Goal: Information Seeking & Learning: Find specific fact

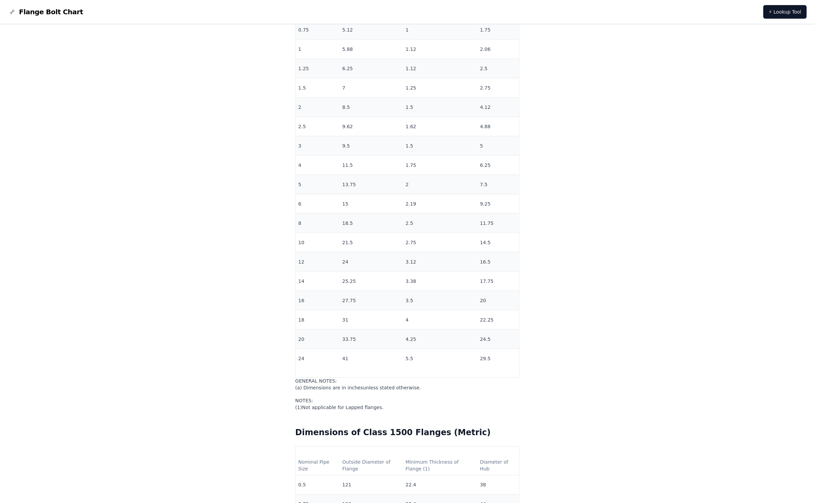
scroll to position [5359, 0]
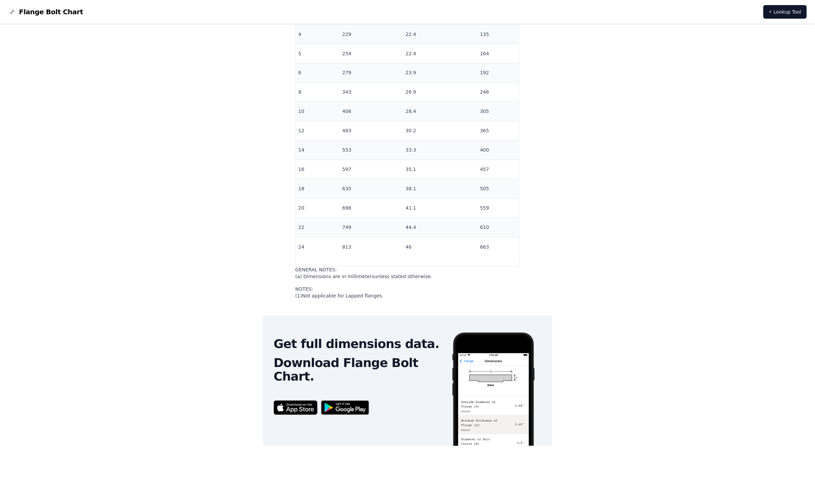
scroll to position [7685, 0]
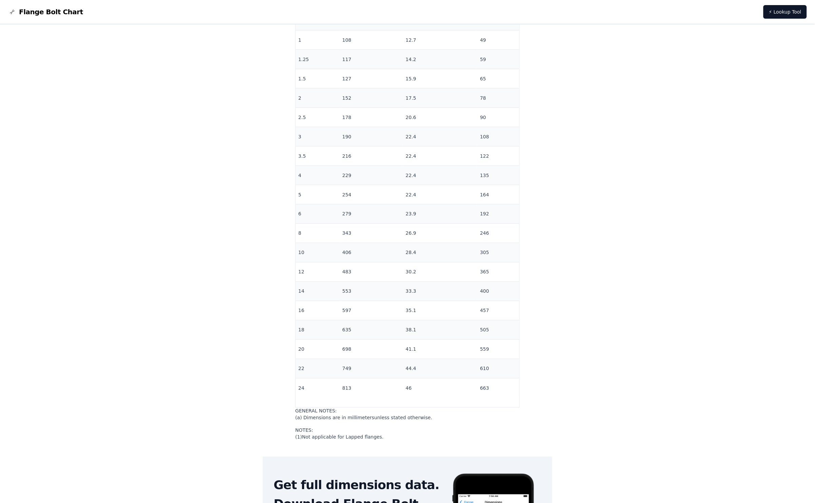
scroll to position [7414, 0]
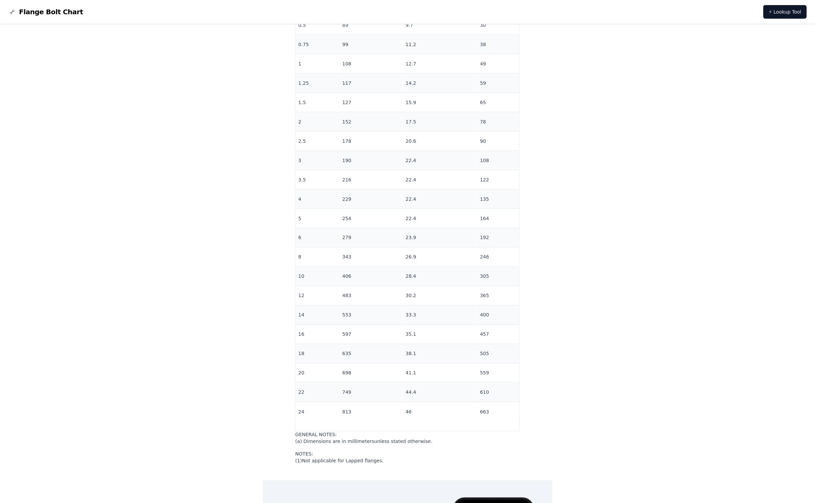
drag, startPoint x: 699, startPoint y: 241, endPoint x: 683, endPoint y: 249, distance: 17.4
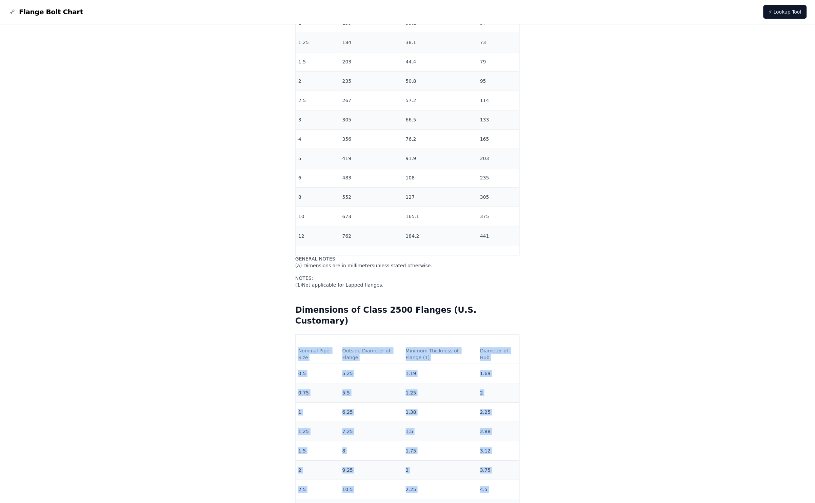
scroll to position [6703, 0]
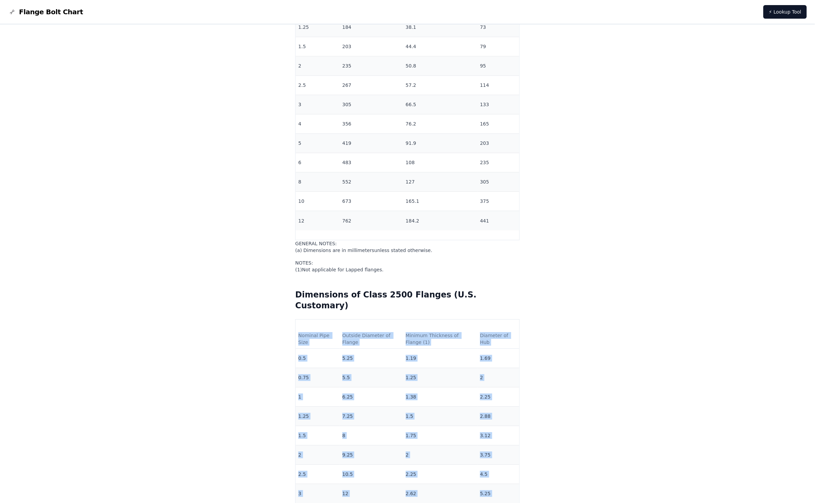
drag, startPoint x: 475, startPoint y: 238, endPoint x: 312, endPoint y: 420, distance: 243.8
copy div "Nominal Pipe Size Outside Diameter of Flange Minimum Thickness of Flange (1) Di…"
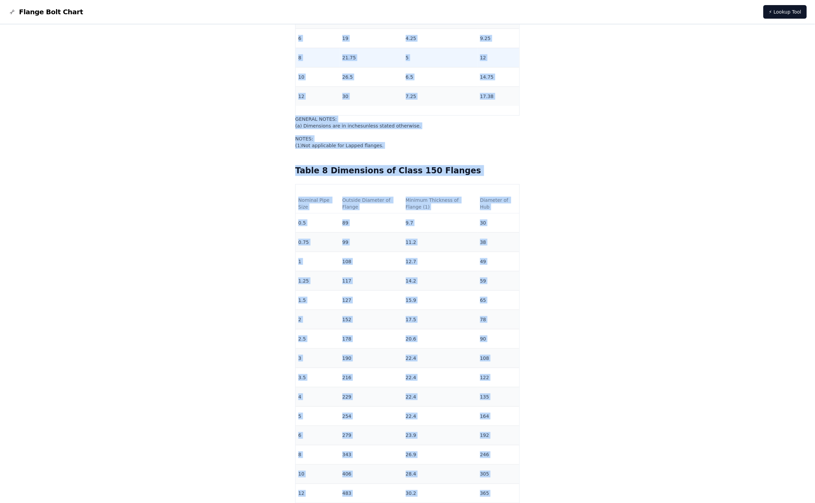
scroll to position [7189, 0]
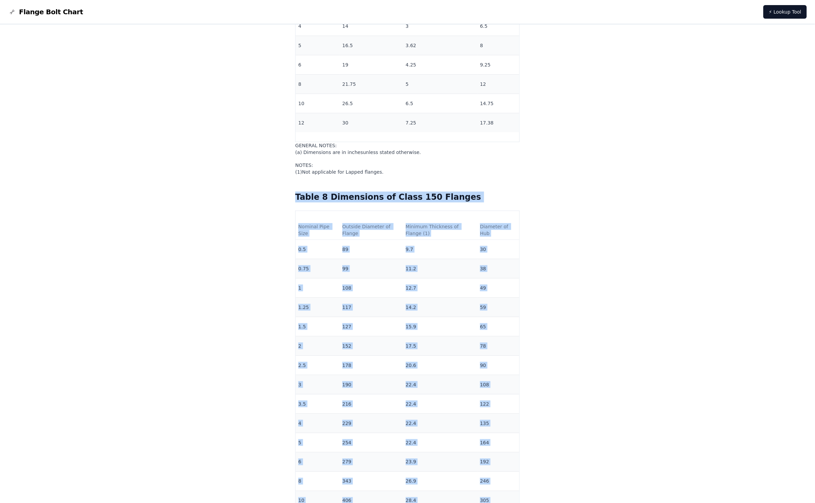
drag, startPoint x: 476, startPoint y: 375, endPoint x: 309, endPoint y: 291, distance: 186.7
copy div "Table 8 Dimensions of Class 150 Flanges Nominal Pipe Size Outside Diameter of F…"
